Goal: Find specific page/section: Find specific page/section

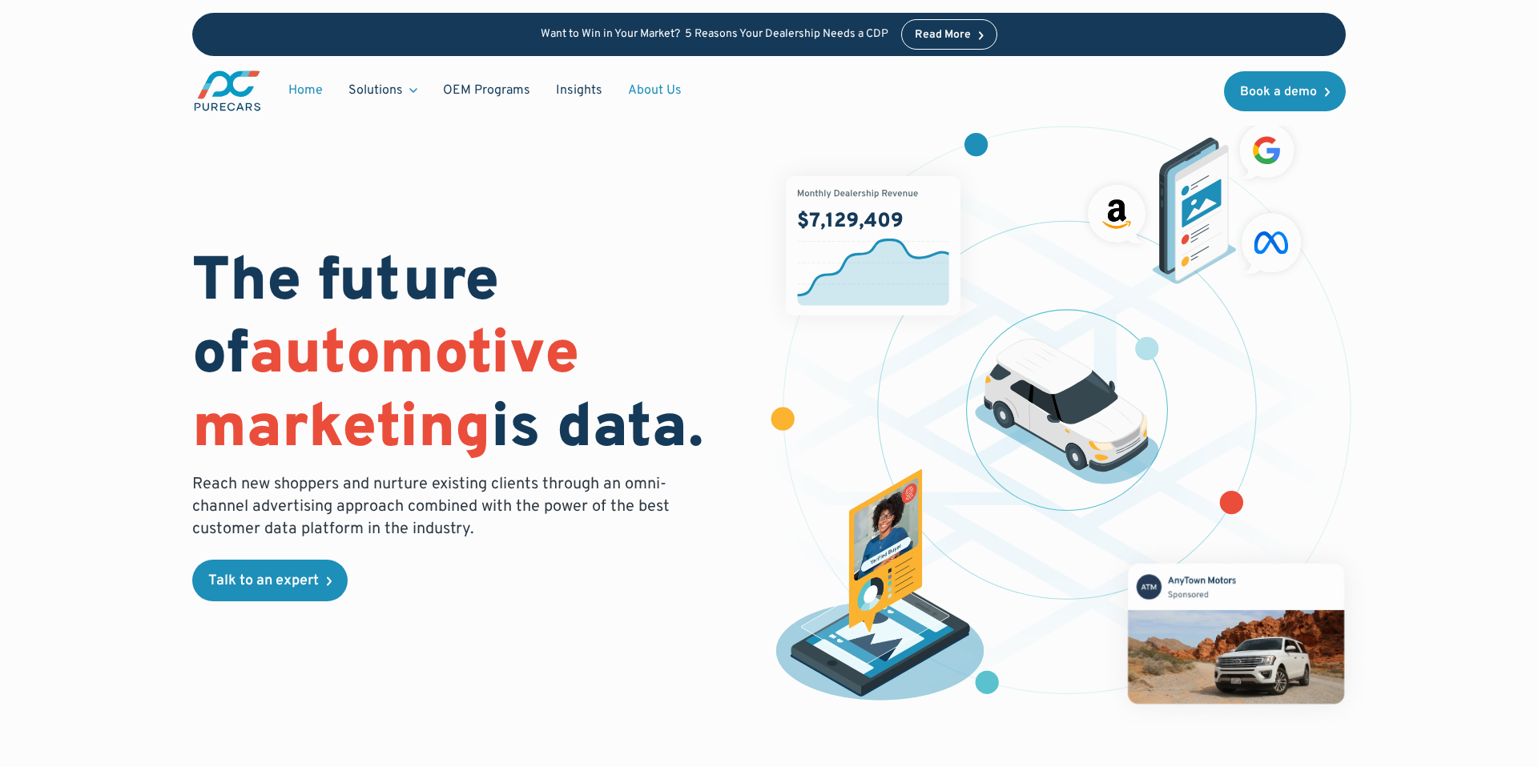
click at [656, 94] on link "About Us" at bounding box center [654, 90] width 79 height 30
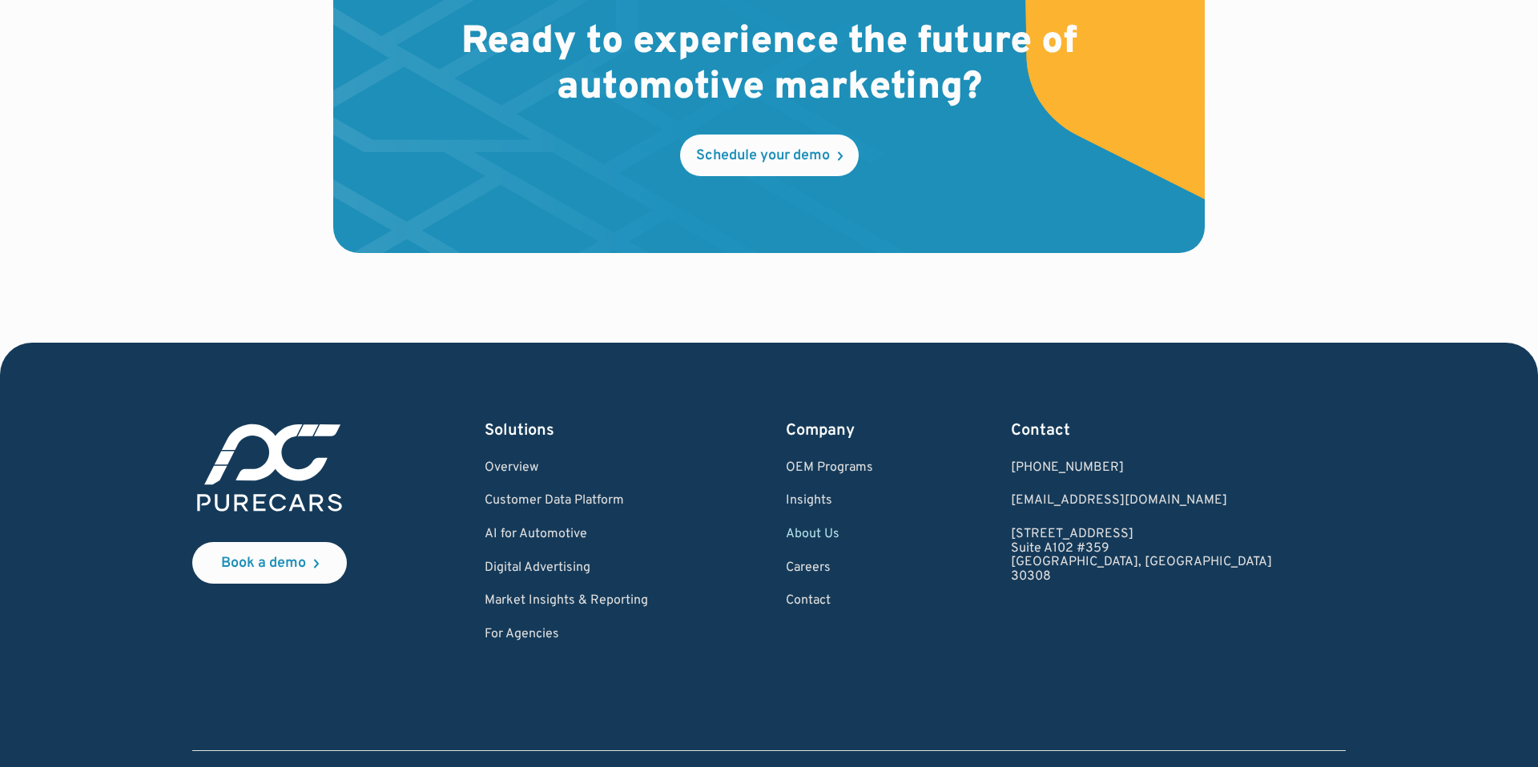
scroll to position [4692, 0]
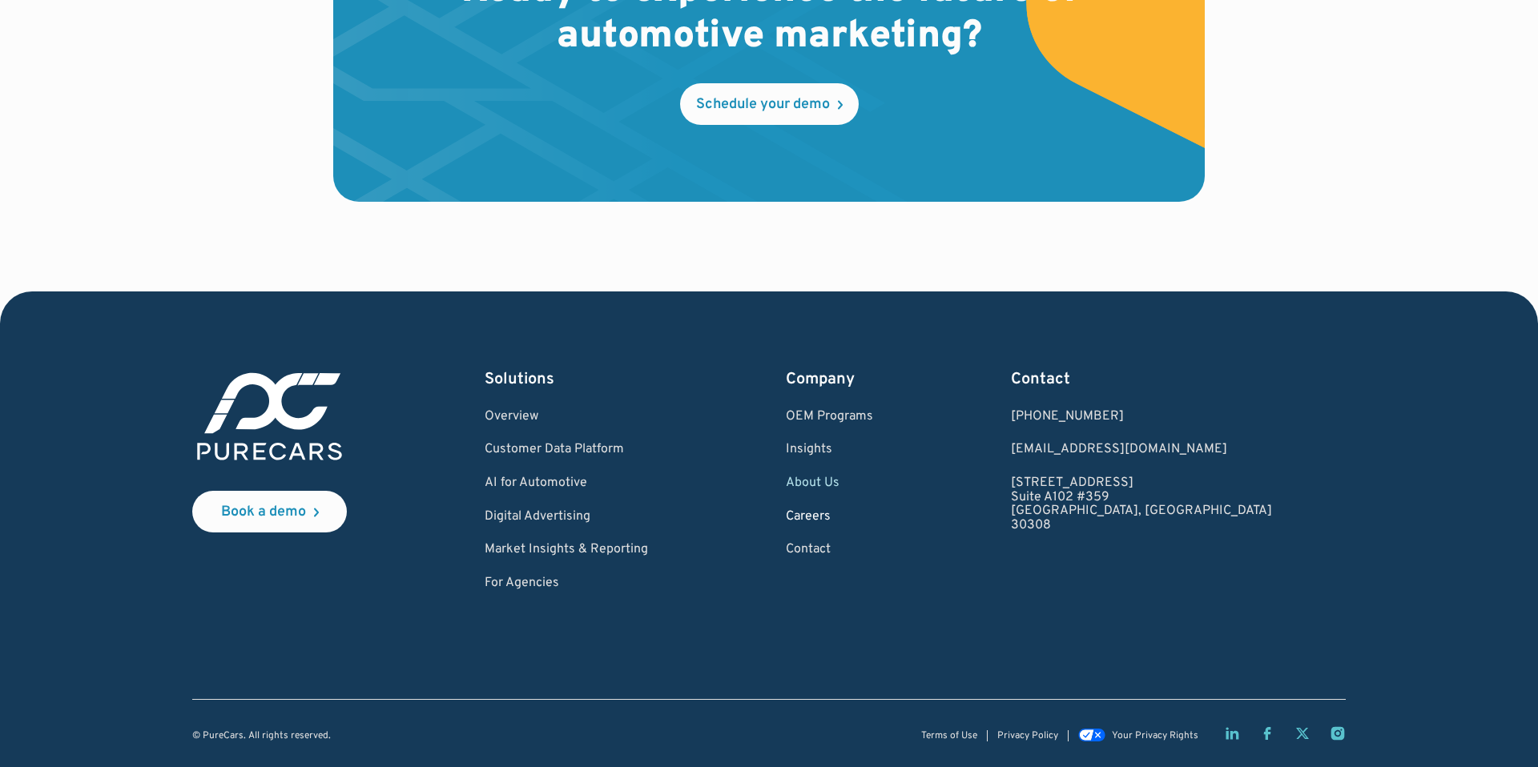
click at [873, 519] on link "Careers" at bounding box center [829, 517] width 87 height 14
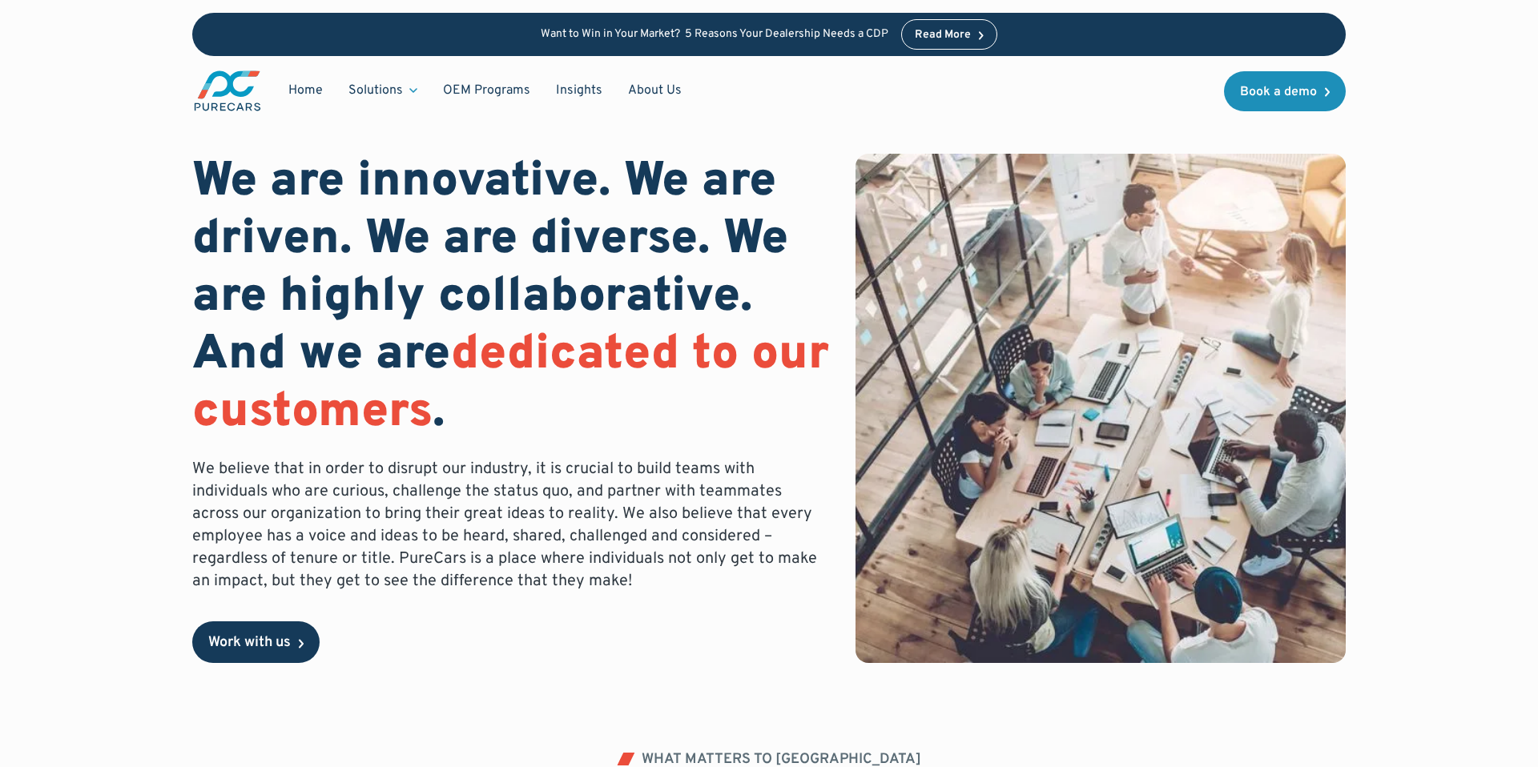
click at [276, 636] on div "Work with us" at bounding box center [249, 643] width 82 height 14
